Goal: Information Seeking & Learning: Understand process/instructions

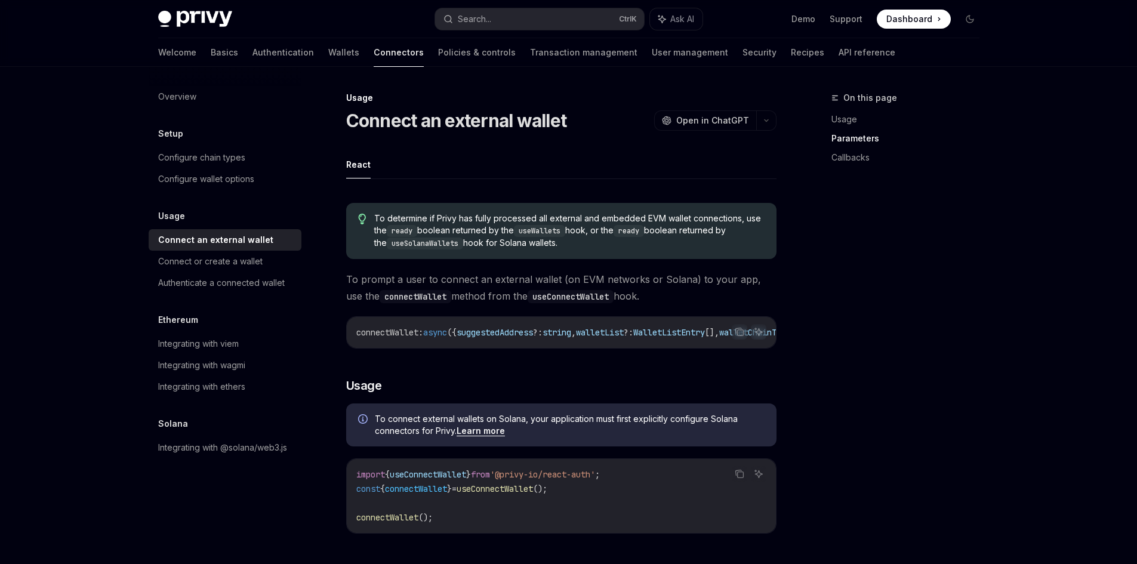
scroll to position [696, 0]
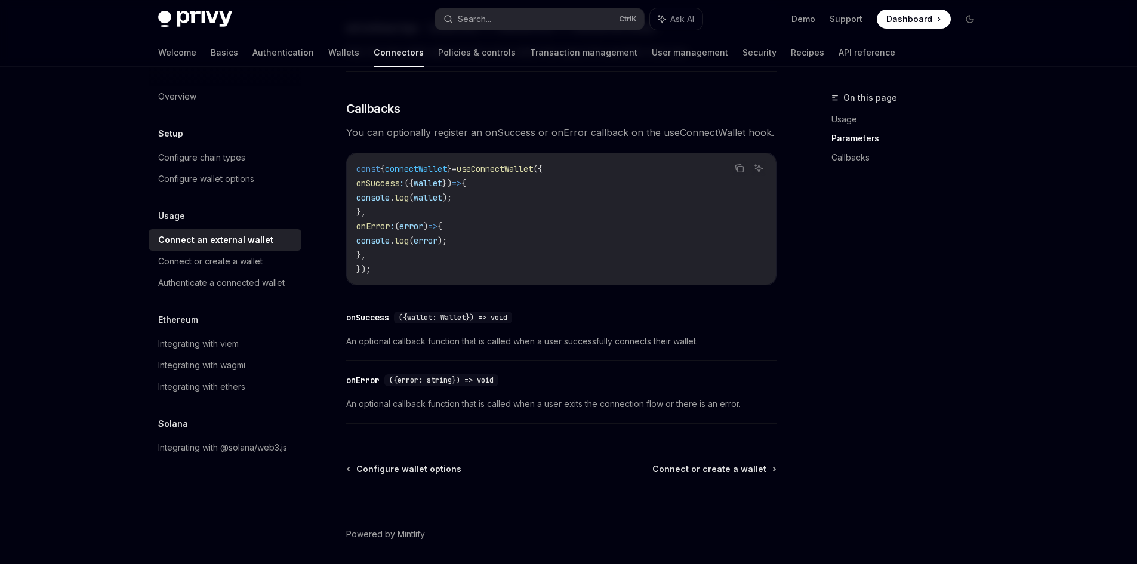
click at [941, 381] on div "On this page Usage Parameters Callbacks" at bounding box center [897, 327] width 181 height 473
click at [239, 292] on link "Authenticate a connected wallet" at bounding box center [225, 282] width 153 height 21
type textarea "*"
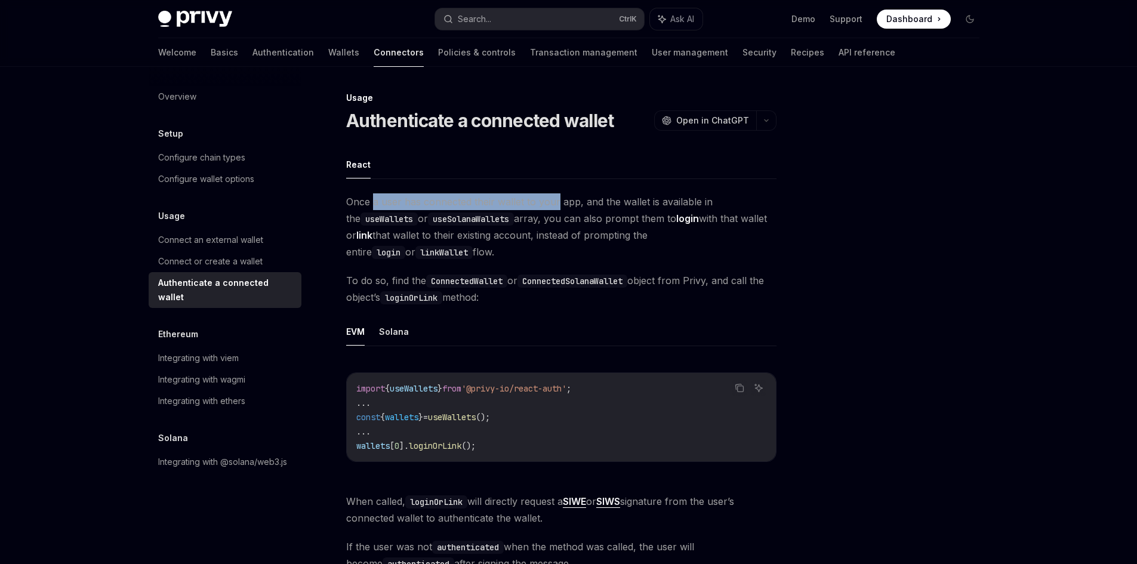
drag, startPoint x: 374, startPoint y: 201, endPoint x: 555, endPoint y: 195, distance: 181.5
click at [555, 195] on span "Once a user has connected their wallet to your app, and the wallet is available…" at bounding box center [561, 226] width 430 height 67
drag, startPoint x: 423, startPoint y: 223, endPoint x: 509, endPoint y: 223, distance: 85.9
click at [505, 223] on code "useSolanaWallets" at bounding box center [471, 218] width 86 height 13
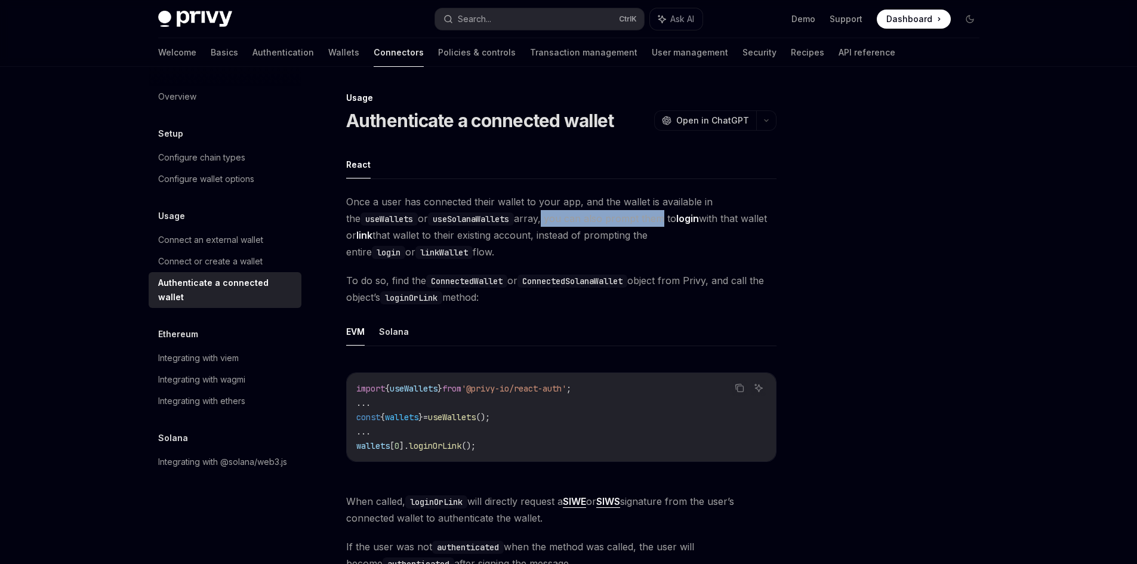
drag, startPoint x: 536, startPoint y: 218, endPoint x: 647, endPoint y: 215, distance: 111.6
click at [647, 215] on span "Once a user has connected their wallet to your app, and the wallet is available…" at bounding box center [561, 226] width 430 height 67
drag, startPoint x: 402, startPoint y: 236, endPoint x: 528, endPoint y: 242, distance: 125.5
click at [528, 242] on span "Once a user has connected their wallet to your app, and the wallet is available…" at bounding box center [561, 226] width 430 height 67
drag, startPoint x: 558, startPoint y: 238, endPoint x: 680, endPoint y: 238, distance: 121.7
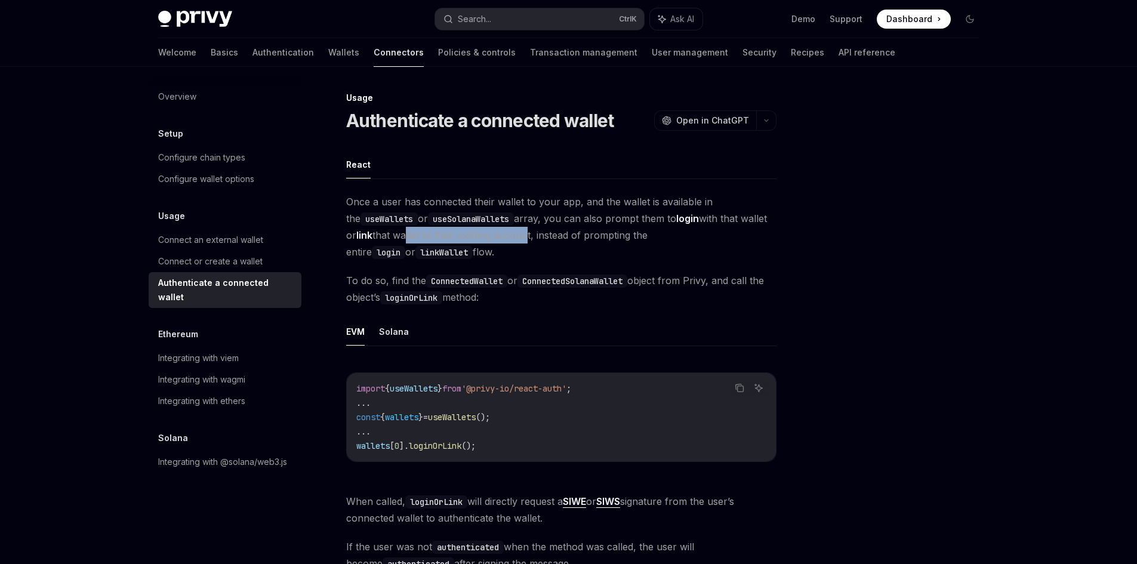
click at [680, 238] on span "Once a user has connected their wallet to your app, and the wallet is available…" at bounding box center [561, 226] width 430 height 67
drag, startPoint x: 402, startPoint y: 286, endPoint x: 448, endPoint y: 285, distance: 46.0
click at [433, 286] on span "To do so, find the ConnectedWallet or ConnectedSolanaWallet object from Privy, …" at bounding box center [561, 288] width 430 height 33
drag, startPoint x: 529, startPoint y: 283, endPoint x: 643, endPoint y: 283, distance: 113.4
click at [643, 283] on span "To do so, find the ConnectedWallet or ConnectedSolanaWallet object from Privy, …" at bounding box center [561, 288] width 430 height 33
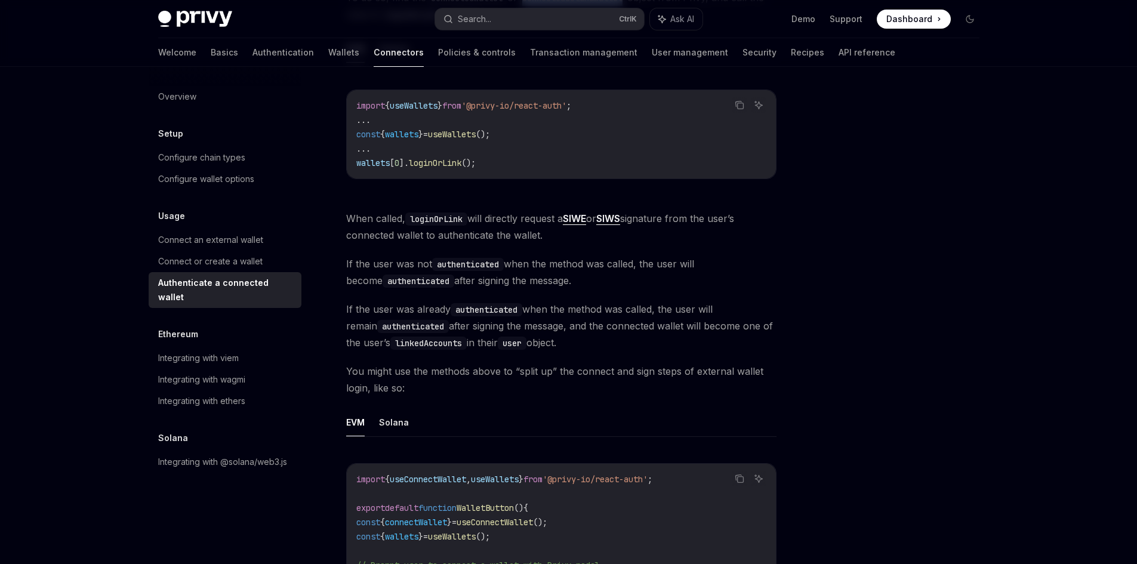
scroll to position [298, 0]
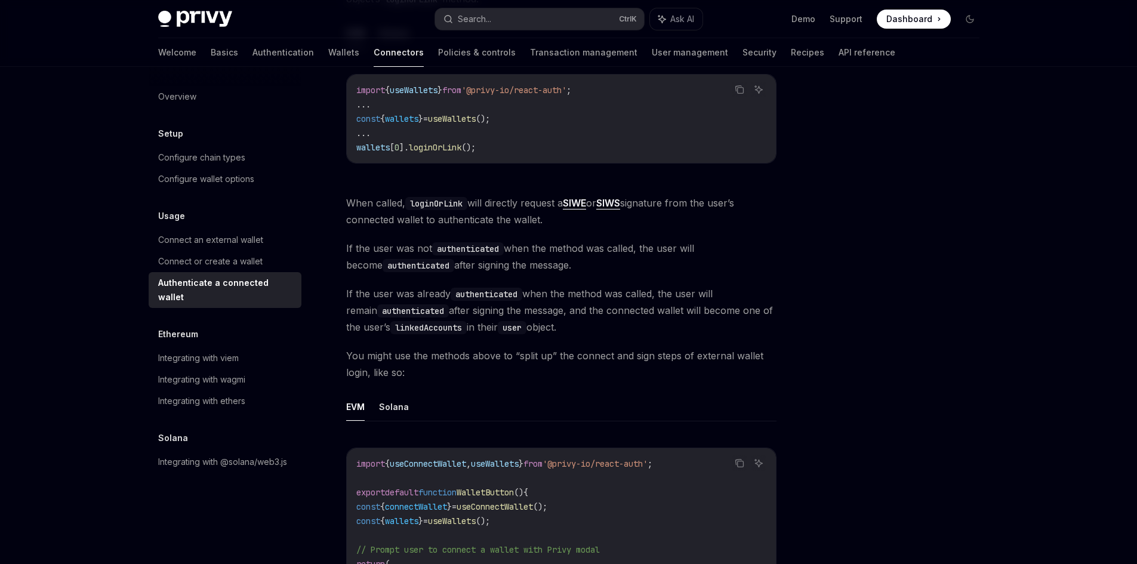
drag, startPoint x: 373, startPoint y: 224, endPoint x: 553, endPoint y: 223, distance: 179.6
click at [553, 223] on span "When called, loginOrLink will directly request a SIWE or SIWS signature from th…" at bounding box center [561, 211] width 430 height 33
drag, startPoint x: 366, startPoint y: 256, endPoint x: 616, endPoint y: 256, distance: 250.0
click at [616, 256] on span "If the user was not authenticated when the method was called, the user will bec…" at bounding box center [561, 256] width 430 height 33
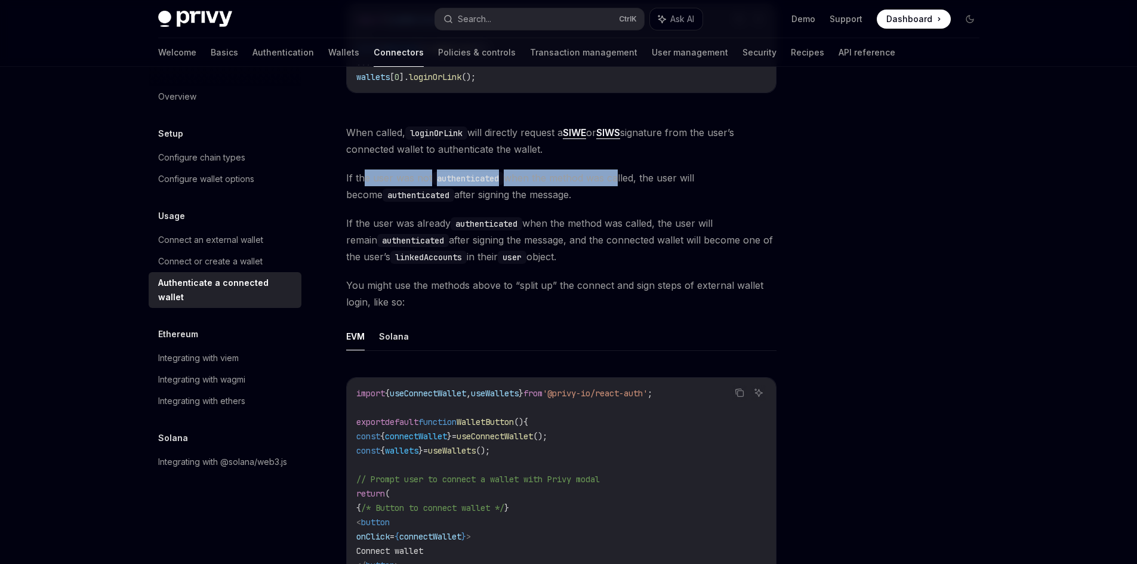
scroll to position [398, 0]
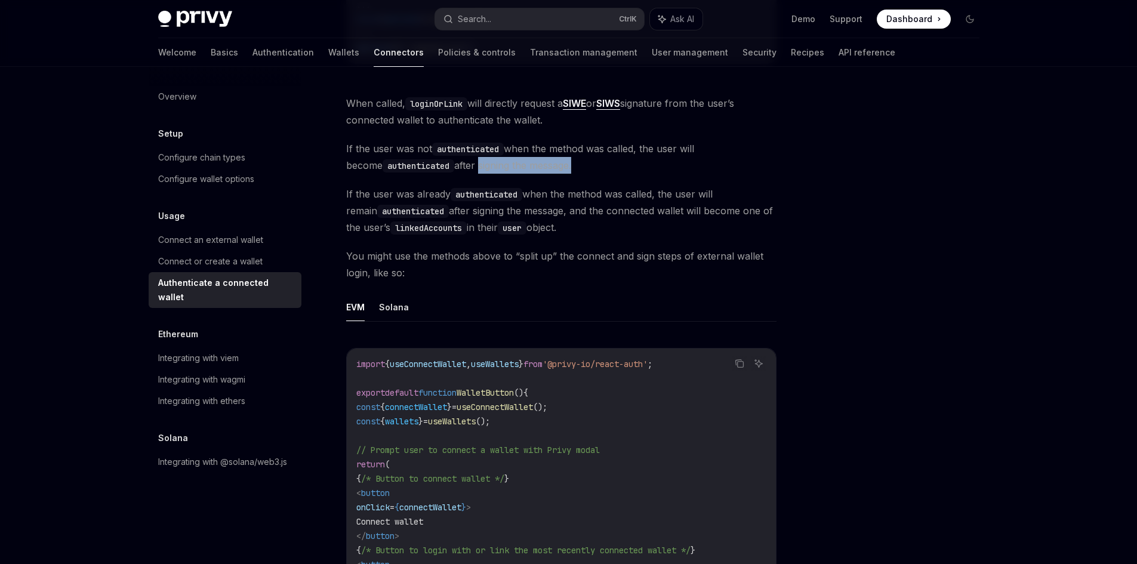
drag, startPoint x: 445, startPoint y: 164, endPoint x: 541, endPoint y: 164, distance: 96.7
click at [541, 164] on span "If the user was not authenticated when the method was called, the user will bec…" at bounding box center [561, 156] width 430 height 33
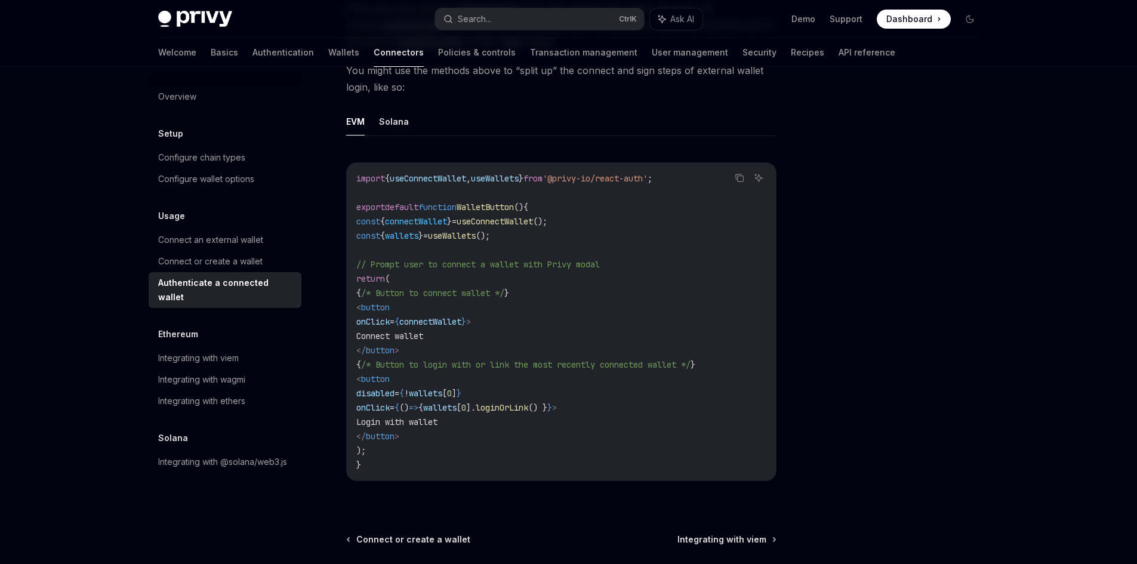
scroll to position [597, 0]
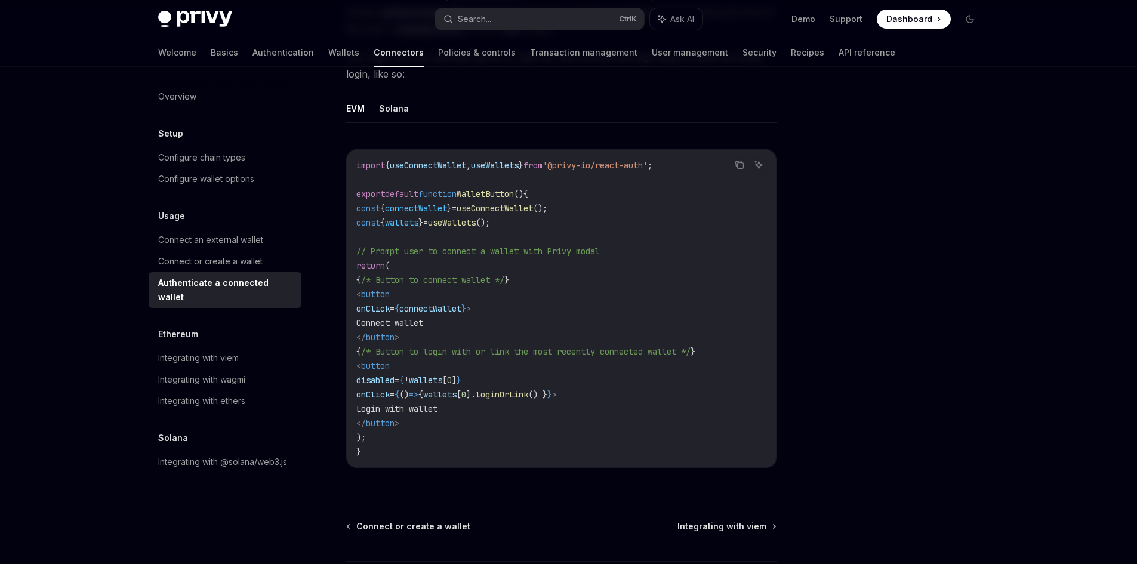
click at [461, 311] on span "connectWallet" at bounding box center [430, 308] width 62 height 11
